Goal: Transaction & Acquisition: Subscribe to service/newsletter

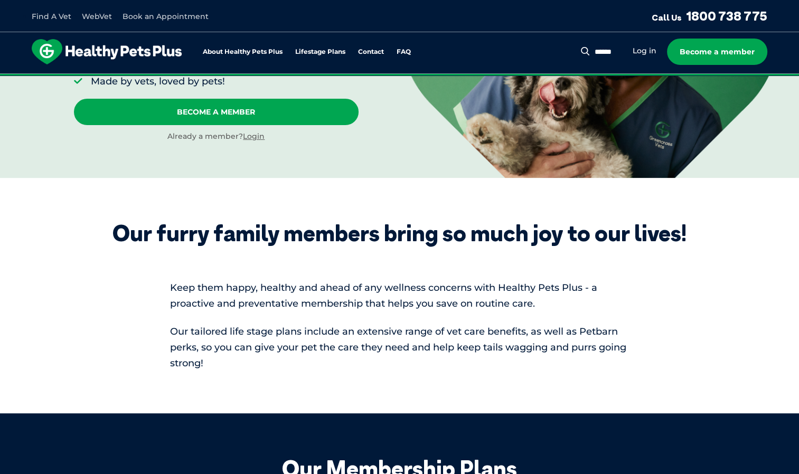
scroll to position [206, 0]
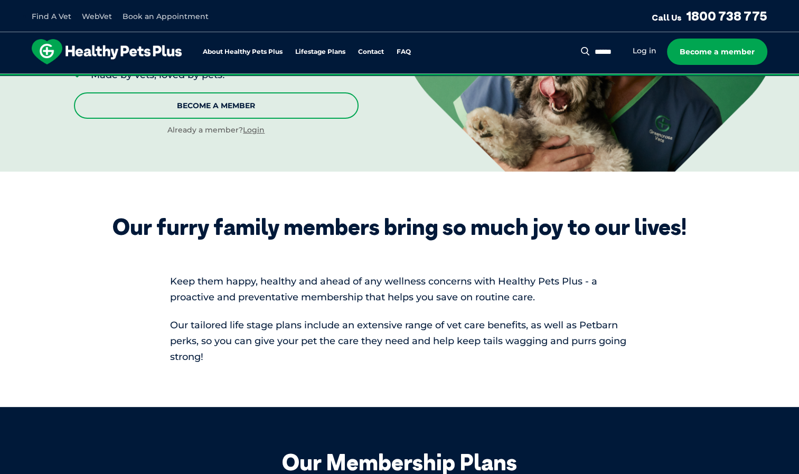
click at [266, 108] on link "Become A Member" at bounding box center [216, 105] width 285 height 26
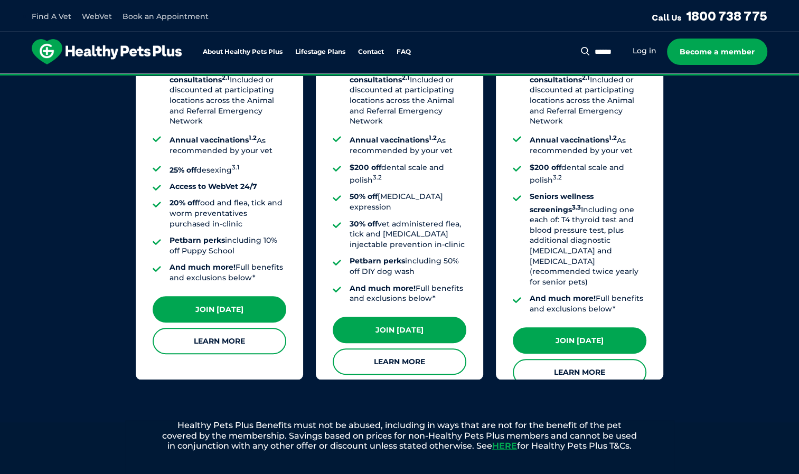
scroll to position [934, 0]
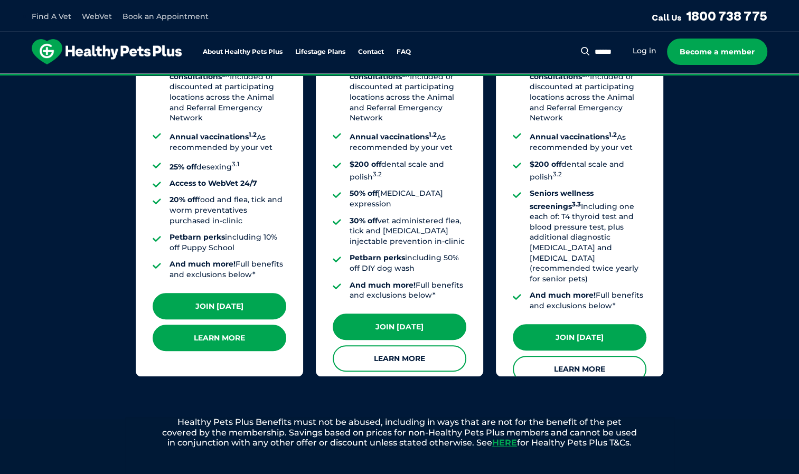
click at [222, 330] on link "Learn More" at bounding box center [220, 338] width 134 height 26
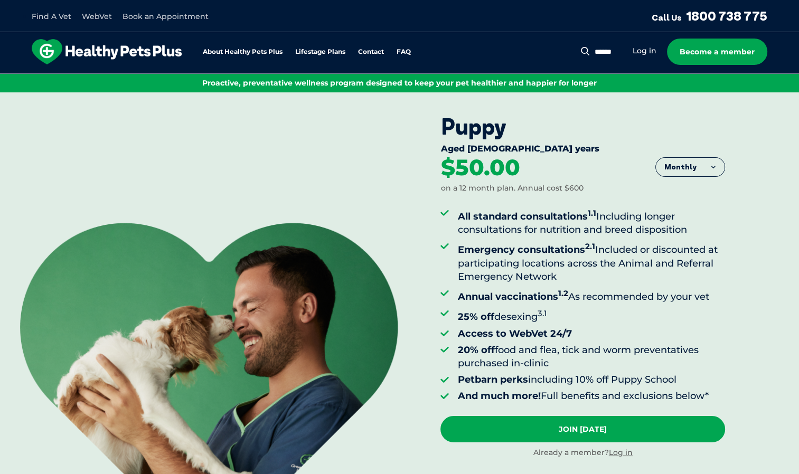
click at [566, 155] on div "Aged [DEMOGRAPHIC_DATA] years" at bounding box center [582, 150] width 285 height 13
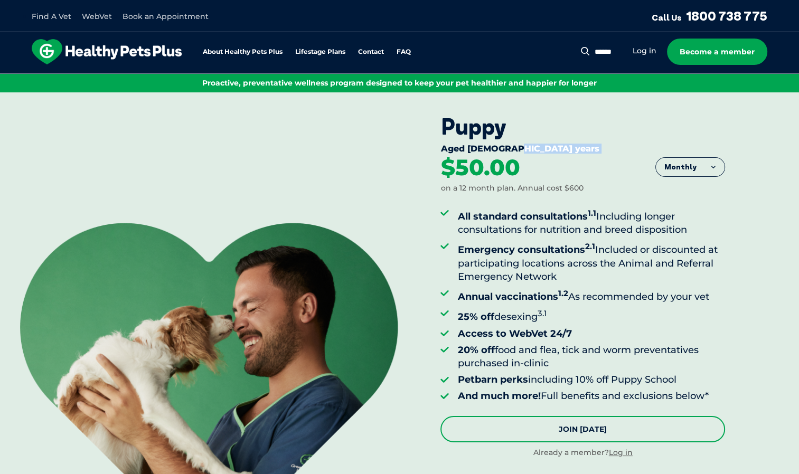
click at [598, 429] on link "Join [DATE]" at bounding box center [582, 429] width 285 height 26
